Goal: Task Accomplishment & Management: Use online tool/utility

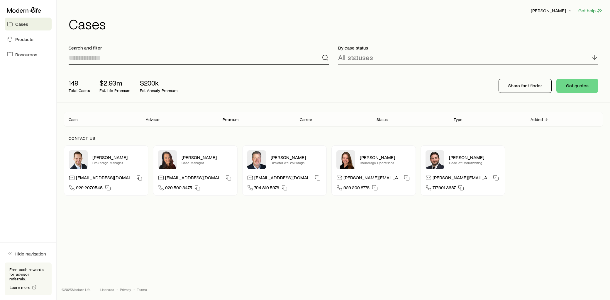
click at [108, 56] on input at bounding box center [199, 58] width 260 height 14
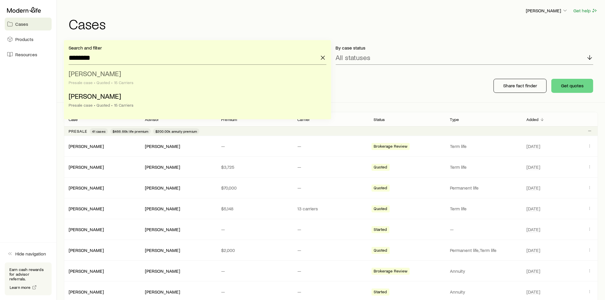
click at [103, 71] on span "Nerovich, Michael" at bounding box center [95, 73] width 53 height 9
type input "**********"
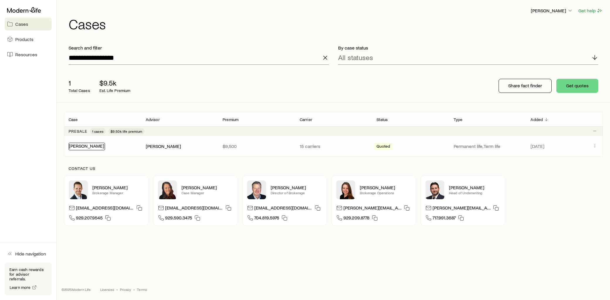
click at [94, 146] on link "Nerovich, Michael" at bounding box center [86, 146] width 35 height 6
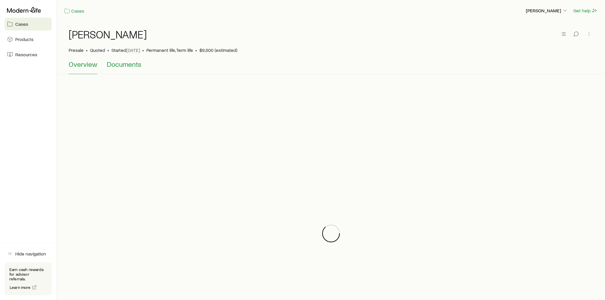
click at [134, 65] on span "Documents" at bounding box center [124, 64] width 35 height 8
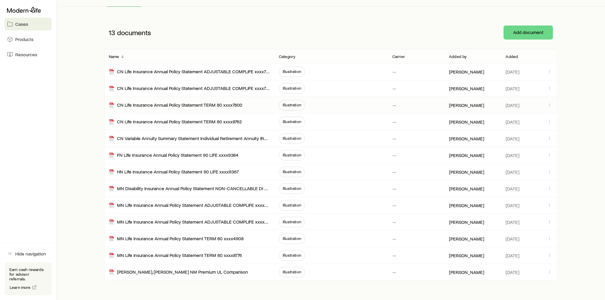
scroll to position [98, 0]
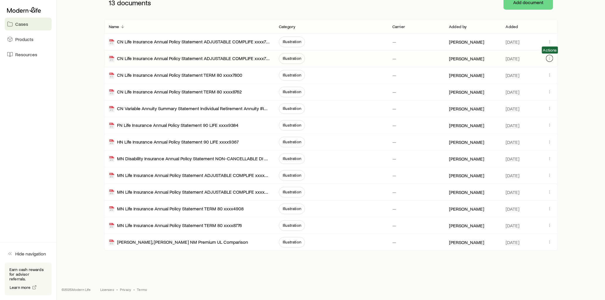
click at [549, 58] on icon "button" at bounding box center [549, 58] width 5 height 5
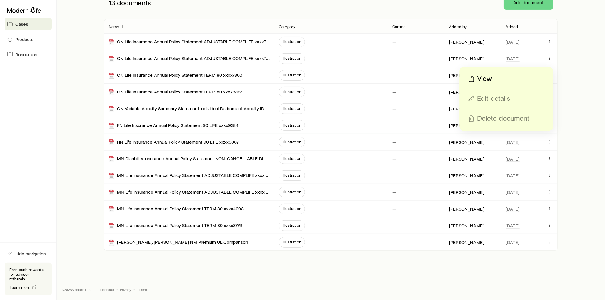
click at [486, 77] on p "View" at bounding box center [484, 78] width 15 height 9
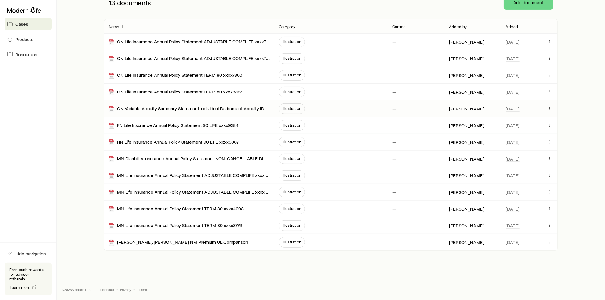
scroll to position [0, 0]
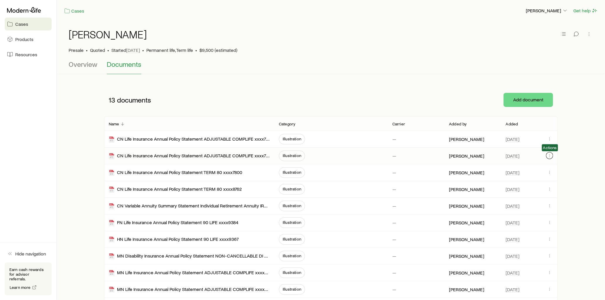
click at [550, 157] on icon "button" at bounding box center [549, 155] width 5 height 5
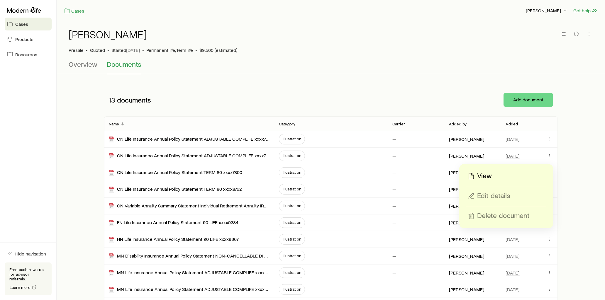
click at [479, 176] on p "View" at bounding box center [484, 176] width 15 height 9
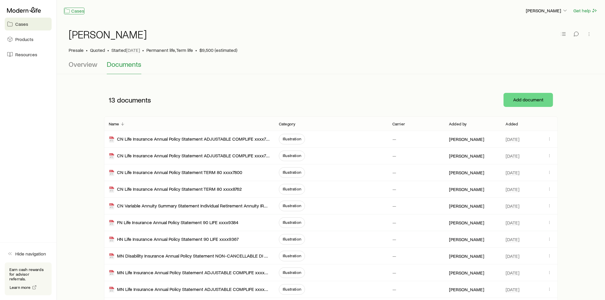
click at [75, 11] on link "Cases" at bounding box center [74, 11] width 21 height 7
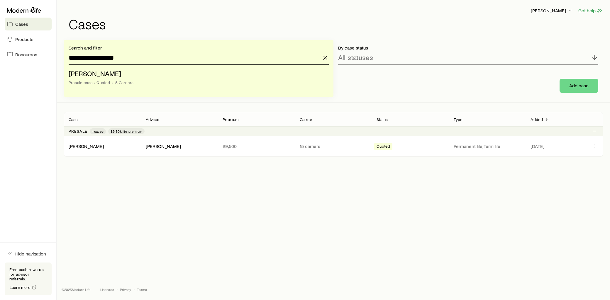
click at [124, 58] on input "**********" at bounding box center [199, 58] width 260 height 14
drag, startPoint x: 124, startPoint y: 57, endPoint x: 92, endPoint y: 56, distance: 31.4
click at [92, 56] on input "**********" at bounding box center [199, 58] width 260 height 14
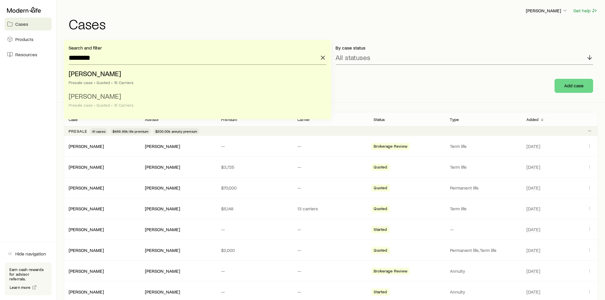
click at [116, 101] on li "Nerovich, Courtney Presale case • Quoted • 15 Carriers" at bounding box center [196, 101] width 254 height 23
type input "**********"
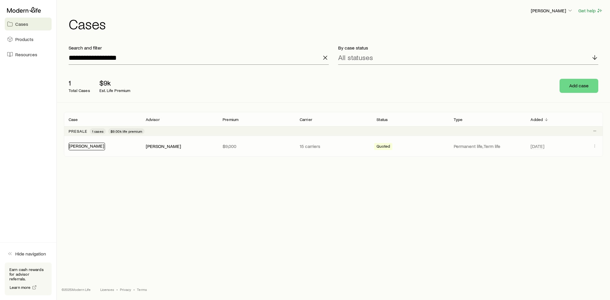
click at [104, 147] on link "Nerovich, Courtney" at bounding box center [86, 146] width 35 height 6
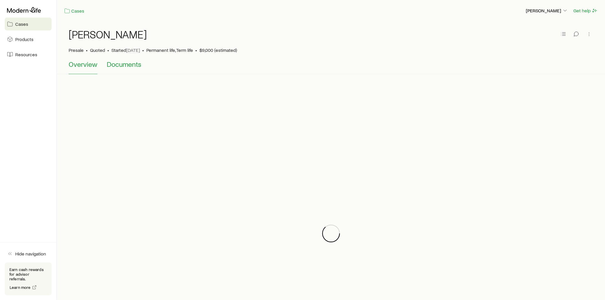
click at [131, 66] on span "Documents" at bounding box center [124, 64] width 35 height 8
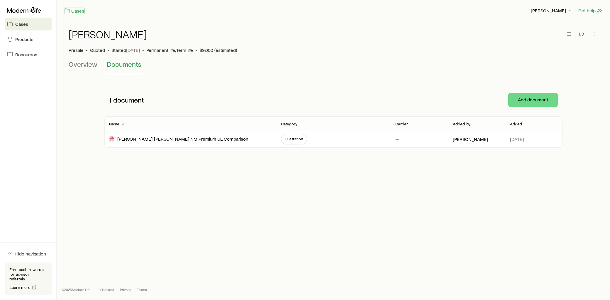
click at [75, 13] on link "Cases" at bounding box center [74, 11] width 21 height 7
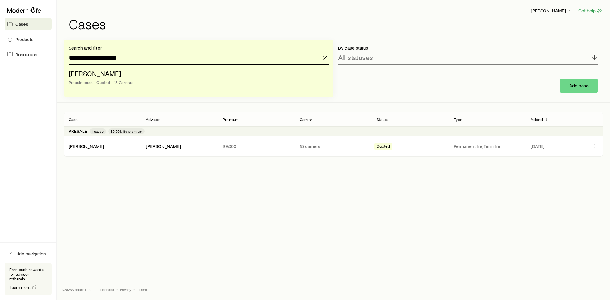
drag, startPoint x: 134, startPoint y: 60, endPoint x: 96, endPoint y: 59, distance: 37.9
click at [96, 59] on input "**********" at bounding box center [199, 58] width 260 height 14
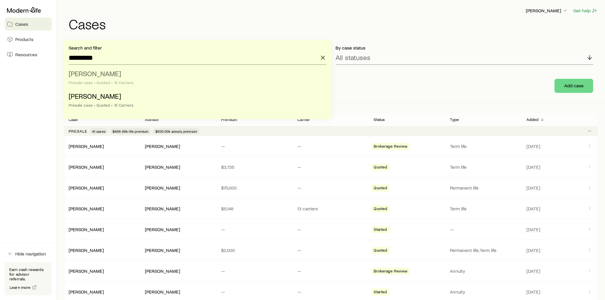
click at [112, 72] on span "Nerovich, Michael" at bounding box center [95, 73] width 53 height 9
type input "**********"
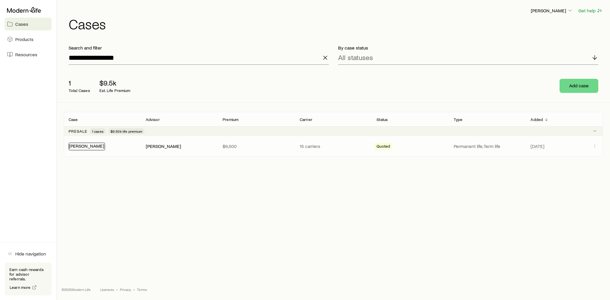
click at [96, 148] on link "Nerovich, Michael" at bounding box center [86, 146] width 35 height 6
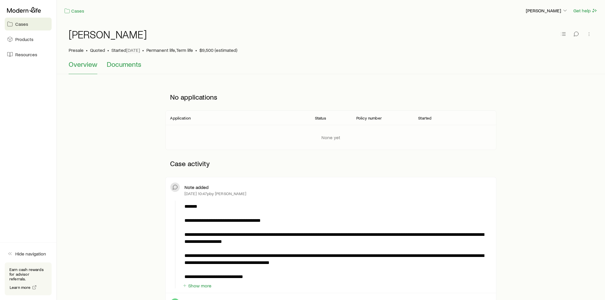
click at [132, 60] on span "Documents" at bounding box center [124, 64] width 35 height 8
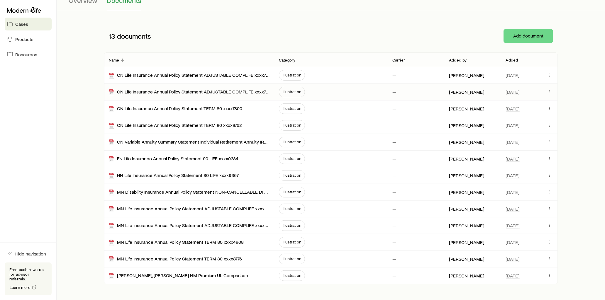
scroll to position [65, 0]
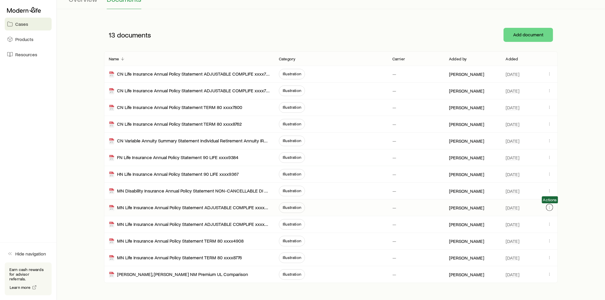
click at [551, 209] on icon "button" at bounding box center [549, 207] width 5 height 5
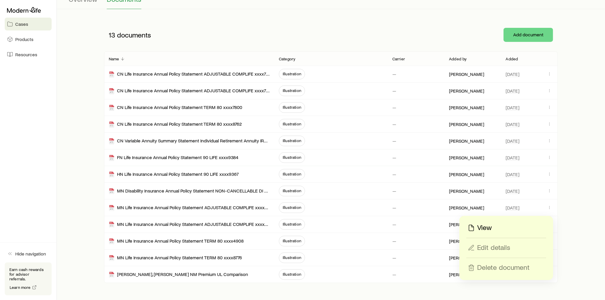
click at [491, 228] on p "View" at bounding box center [484, 228] width 15 height 9
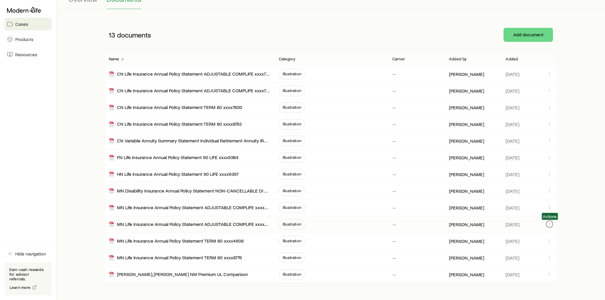
click at [548, 225] on icon "button" at bounding box center [549, 224] width 5 height 5
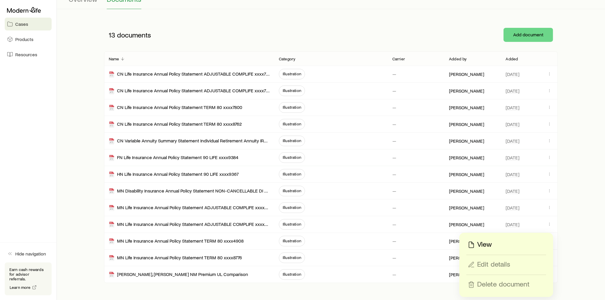
click at [486, 245] on p "View" at bounding box center [484, 245] width 15 height 9
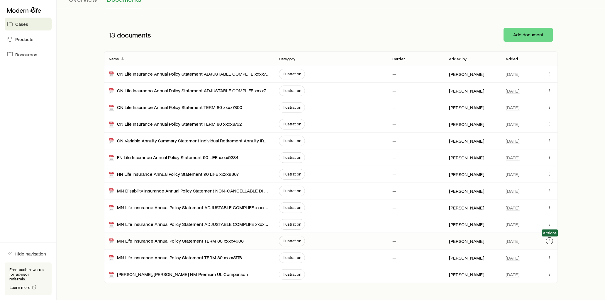
click at [549, 243] on icon "button" at bounding box center [549, 241] width 5 height 5
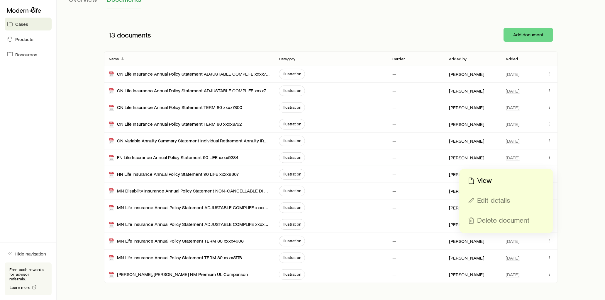
click at [485, 179] on p "View" at bounding box center [484, 180] width 15 height 9
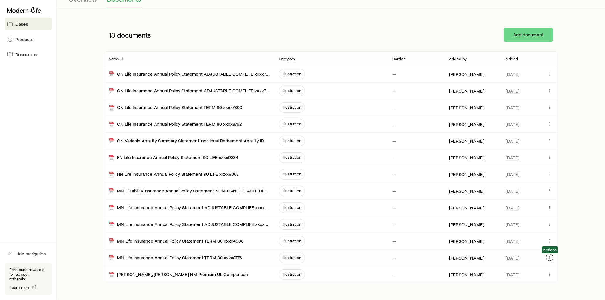
click at [552, 259] on icon "button" at bounding box center [549, 258] width 5 height 5
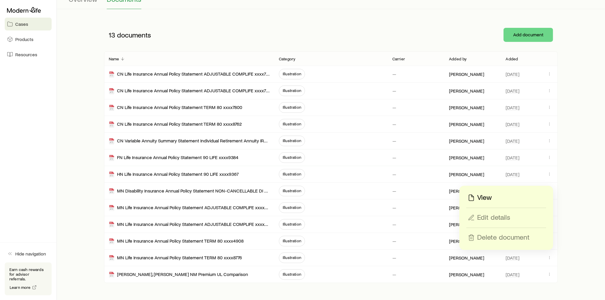
click at [479, 199] on p "View" at bounding box center [484, 197] width 15 height 9
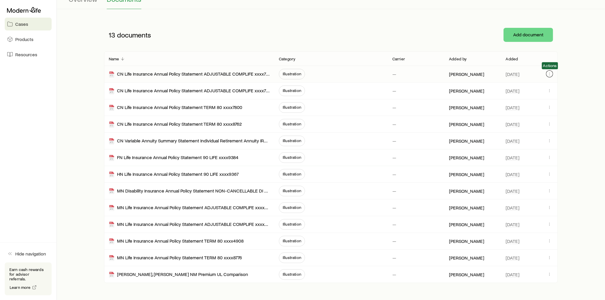
click at [550, 72] on icon "button" at bounding box center [549, 74] width 5 height 5
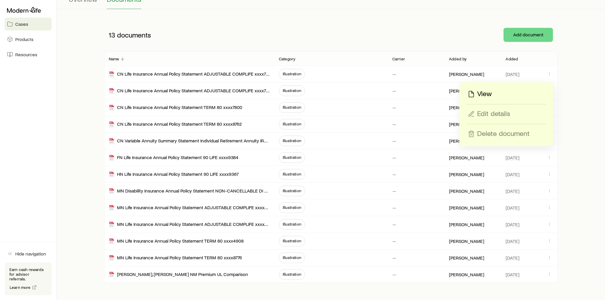
click at [492, 93] on p "View" at bounding box center [484, 93] width 15 height 9
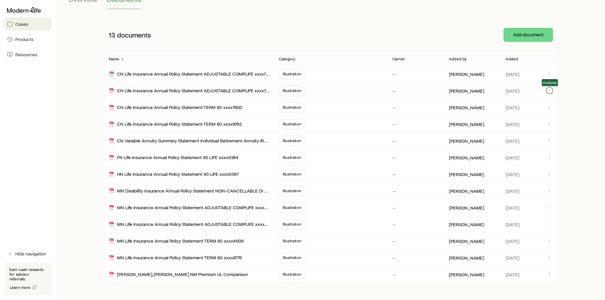
click at [550, 92] on icon "button" at bounding box center [549, 90] width 5 height 5
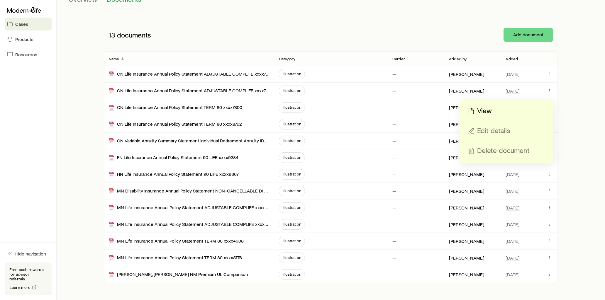
click at [484, 110] on p "View" at bounding box center [484, 111] width 15 height 9
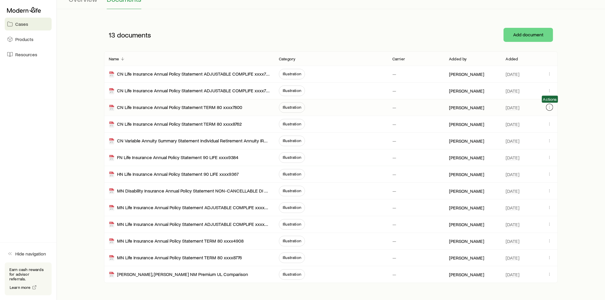
click at [552, 109] on icon "button" at bounding box center [549, 107] width 5 height 5
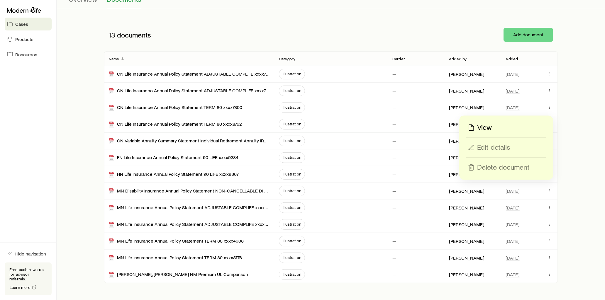
click at [481, 130] on p "View" at bounding box center [484, 127] width 15 height 9
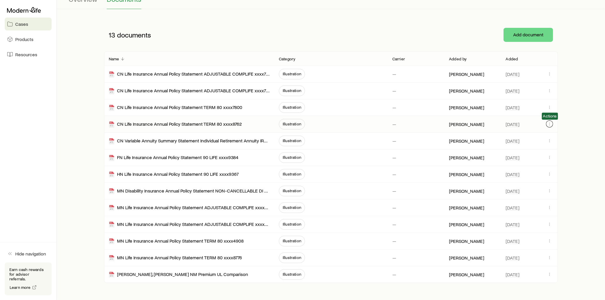
click at [552, 124] on icon "button" at bounding box center [549, 124] width 5 height 5
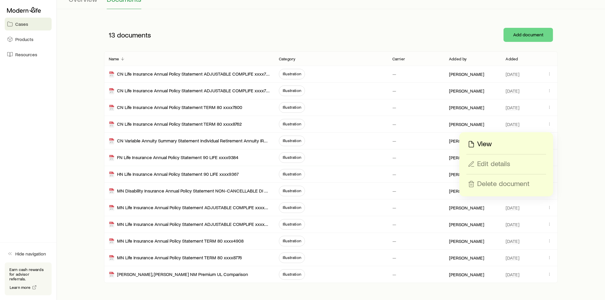
click at [487, 143] on p "View" at bounding box center [484, 144] width 15 height 9
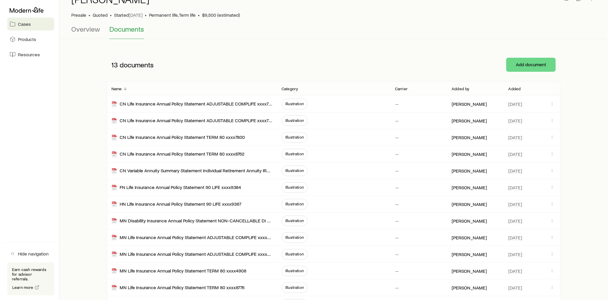
scroll to position [0, 0]
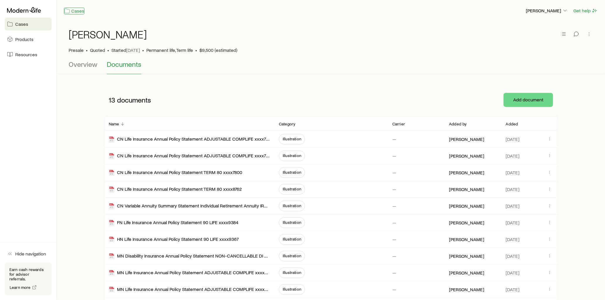
click at [77, 10] on link "Cases" at bounding box center [74, 11] width 21 height 7
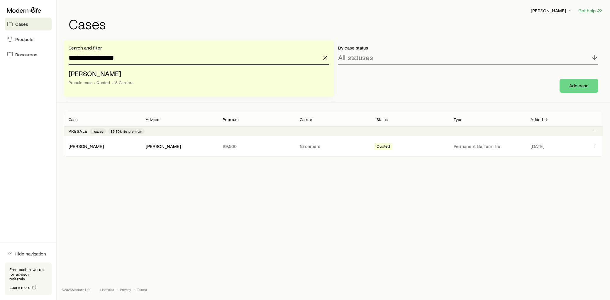
drag, startPoint x: 134, startPoint y: 56, endPoint x: 78, endPoint y: 57, distance: 55.8
click at [78, 57] on input "**********" at bounding box center [199, 58] width 260 height 14
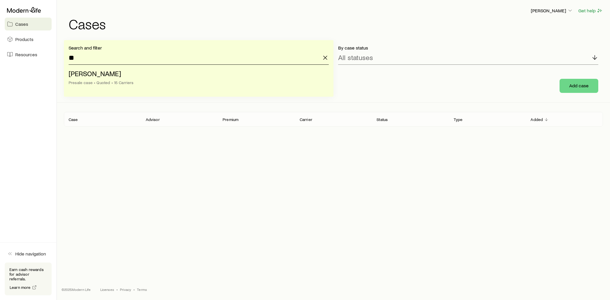
type input "*"
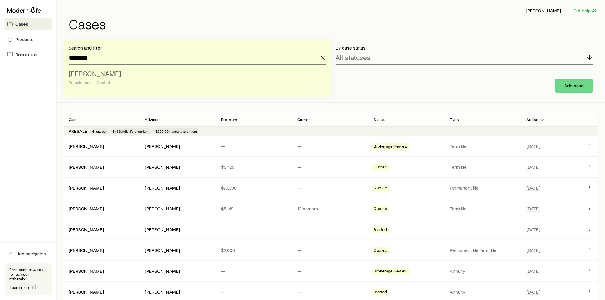
click at [99, 74] on span "[PERSON_NAME]" at bounding box center [95, 73] width 53 height 9
type input "**********"
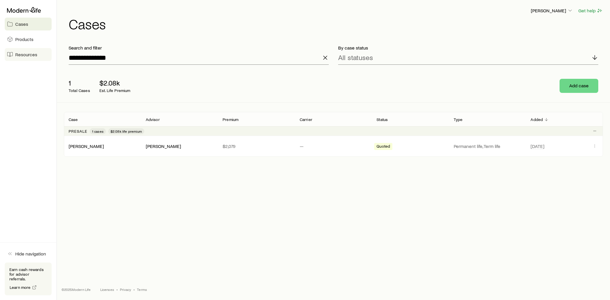
click at [34, 55] on span "Resources" at bounding box center [26, 55] width 22 height 6
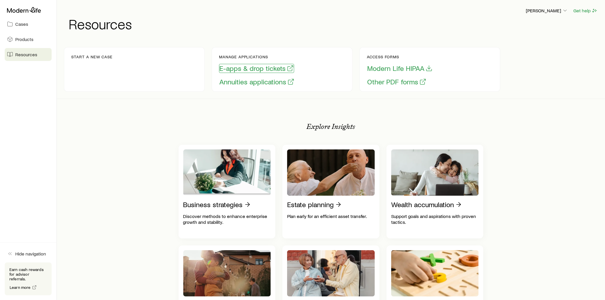
click at [254, 68] on button "E-apps & drop tickets" at bounding box center [256, 68] width 75 height 9
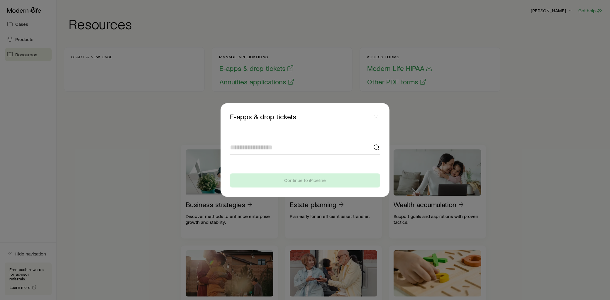
click at [253, 148] on input at bounding box center [305, 148] width 150 height 14
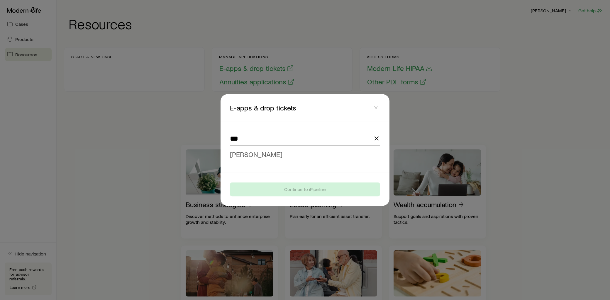
click at [259, 156] on span "[PERSON_NAME]" at bounding box center [256, 154] width 53 height 9
type input "**********"
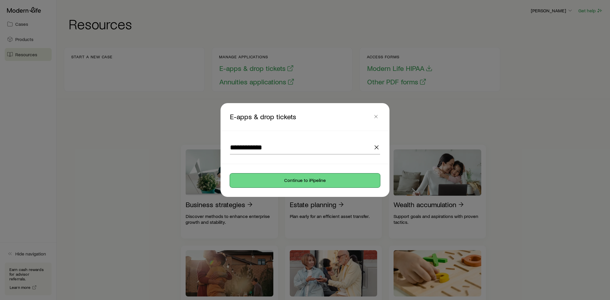
click at [285, 181] on button "Continue to iPipeline" at bounding box center [305, 181] width 150 height 14
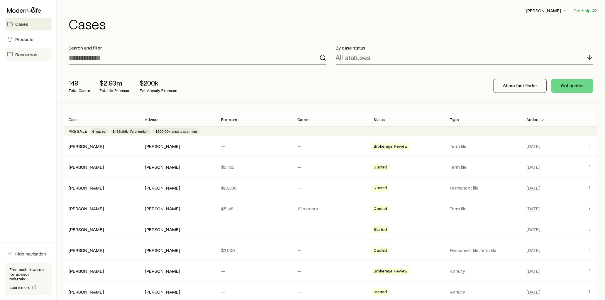
click at [36, 55] on span "Resources" at bounding box center [26, 55] width 22 height 6
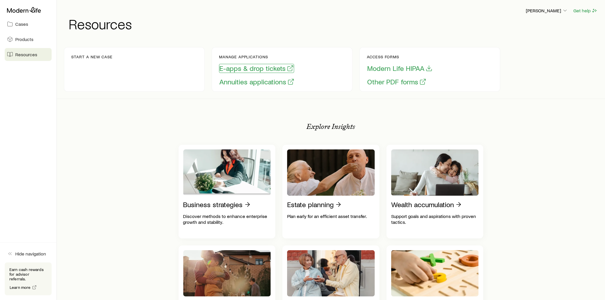
click at [241, 68] on button "E-apps & drop tickets" at bounding box center [256, 68] width 75 height 9
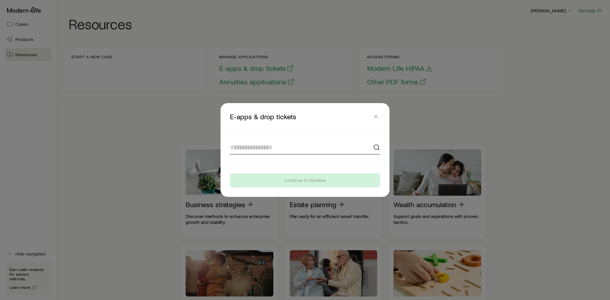
click at [268, 147] on input at bounding box center [305, 148] width 150 height 14
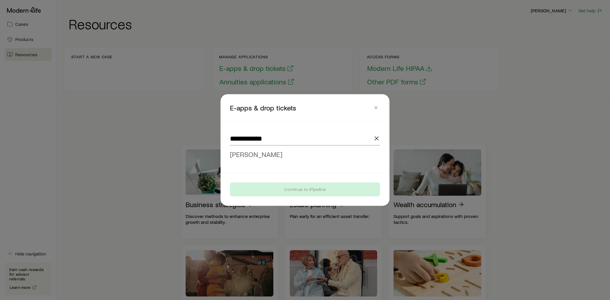
click at [264, 157] on span "[PERSON_NAME]" at bounding box center [256, 154] width 53 height 9
type input "**********"
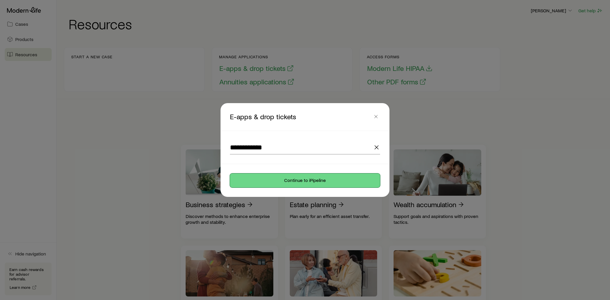
click at [303, 183] on button "Continue to iPipeline" at bounding box center [305, 181] width 150 height 14
